Goal: Information Seeking & Learning: Learn about a topic

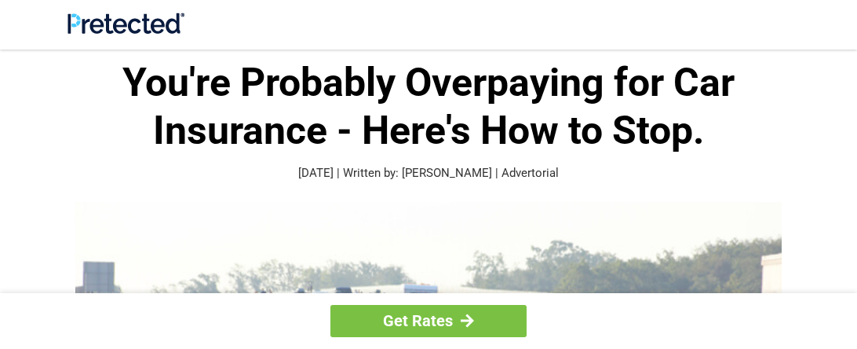
click at [508, 175] on p "[DATE] | Written by: [PERSON_NAME] | Advertorial" at bounding box center [429, 173] width 722 height 18
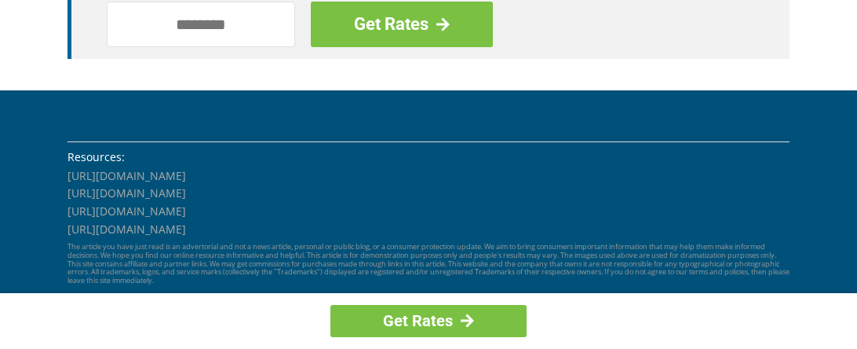
scroll to position [2530, 0]
